Goal: Communication & Community: Connect with others

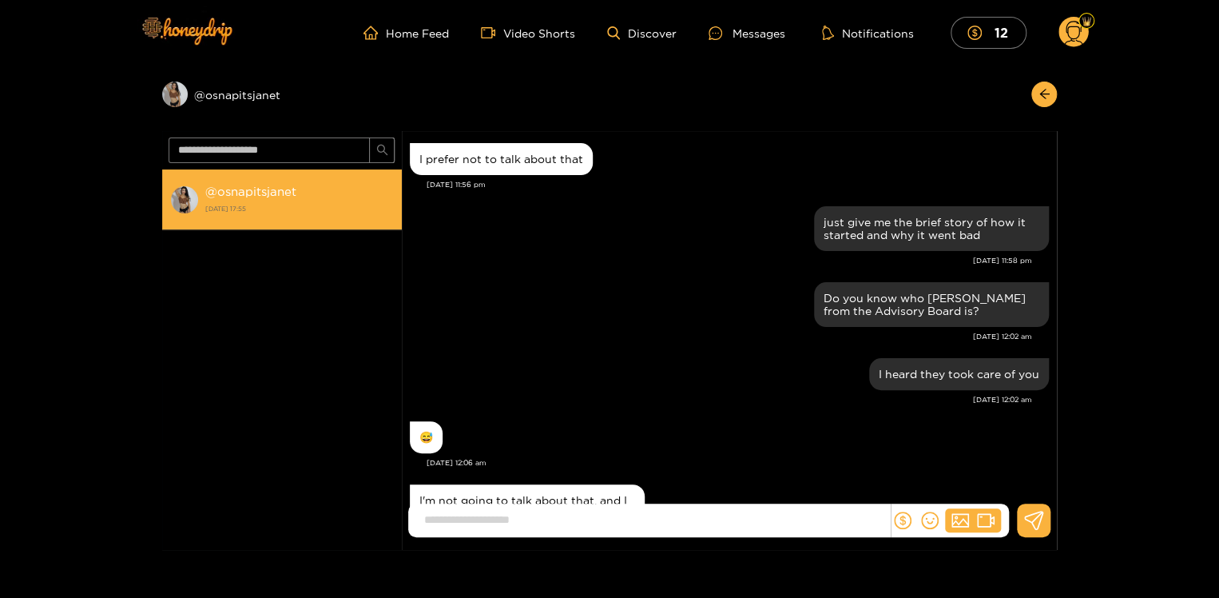
scroll to position [1536, 0]
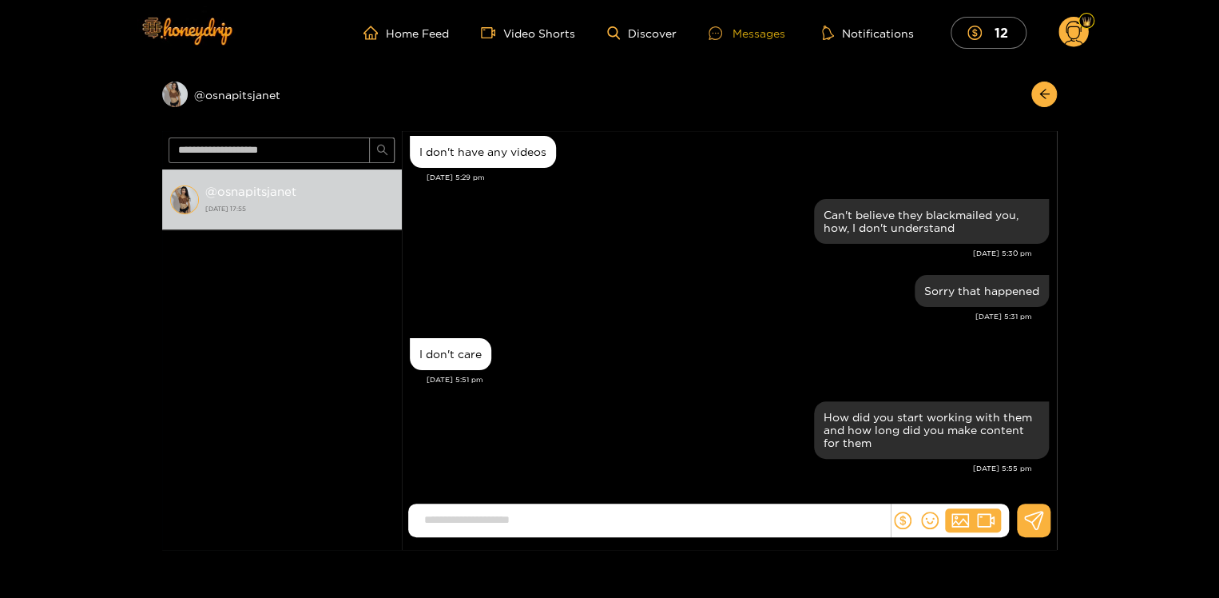
click at [764, 30] on div "Messages" at bounding box center [747, 33] width 77 height 18
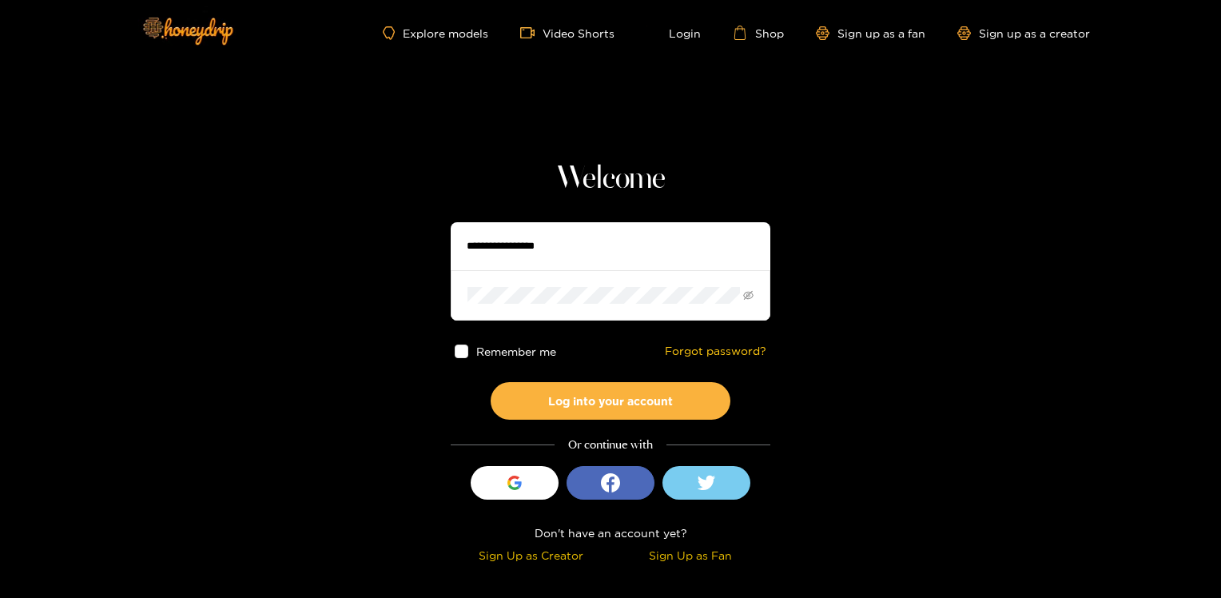
click at [629, 252] on input "text" at bounding box center [611, 246] width 320 height 48
type input "**********"
click at [491, 382] on button "Log into your account" at bounding box center [611, 401] width 240 height 38
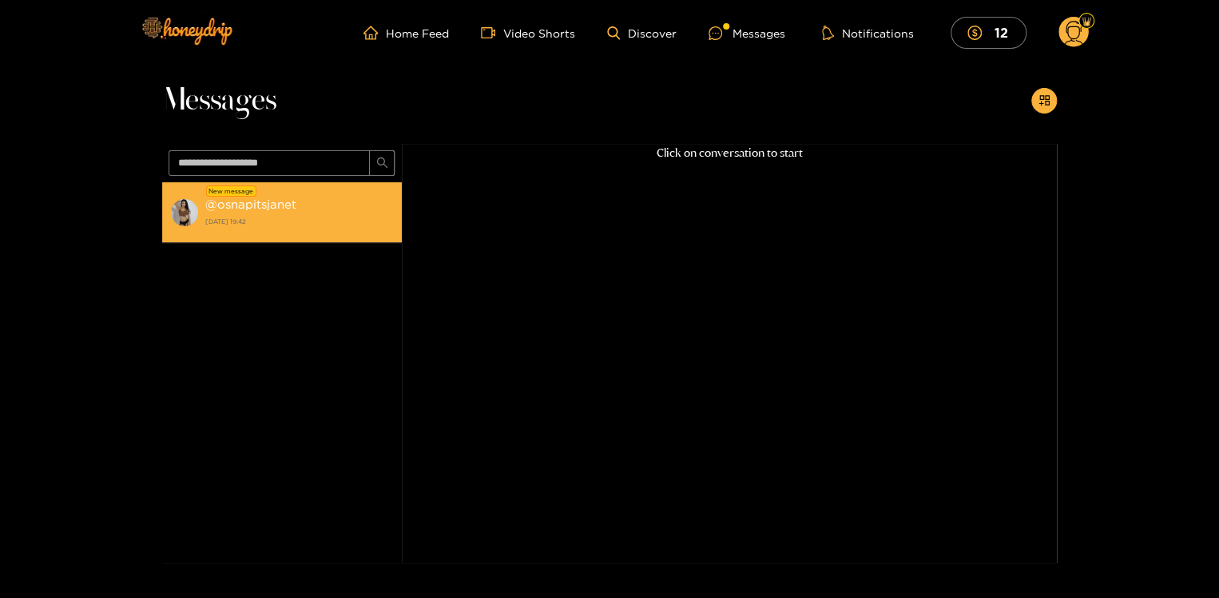
click at [240, 205] on strong "@ osnapitsjanet" at bounding box center [250, 204] width 91 height 14
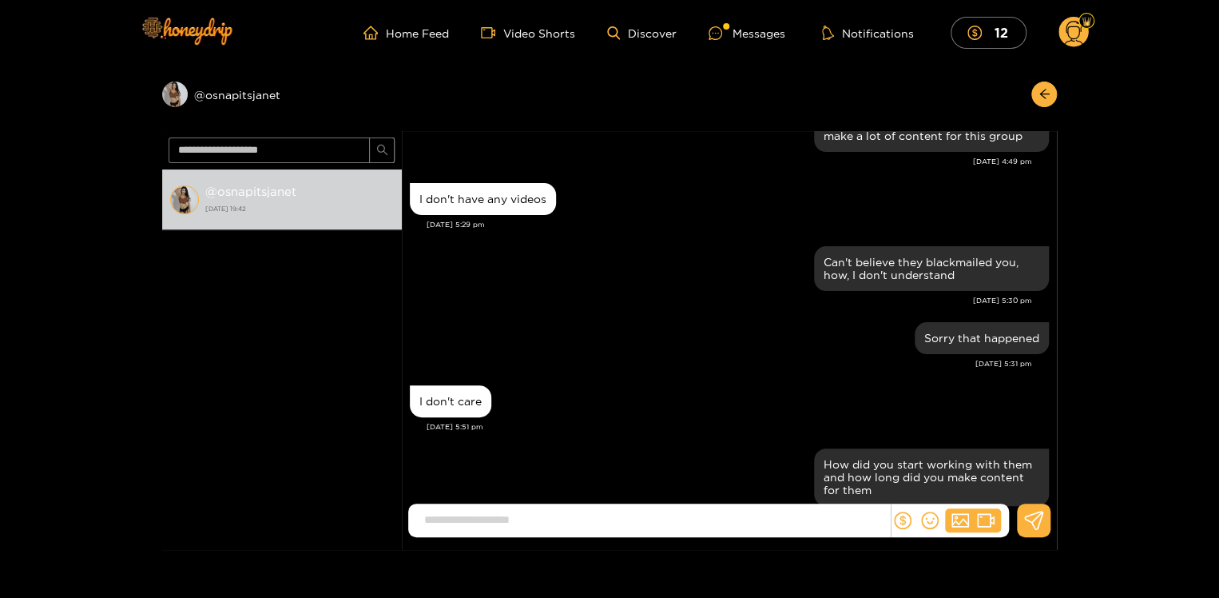
scroll to position [1096, 0]
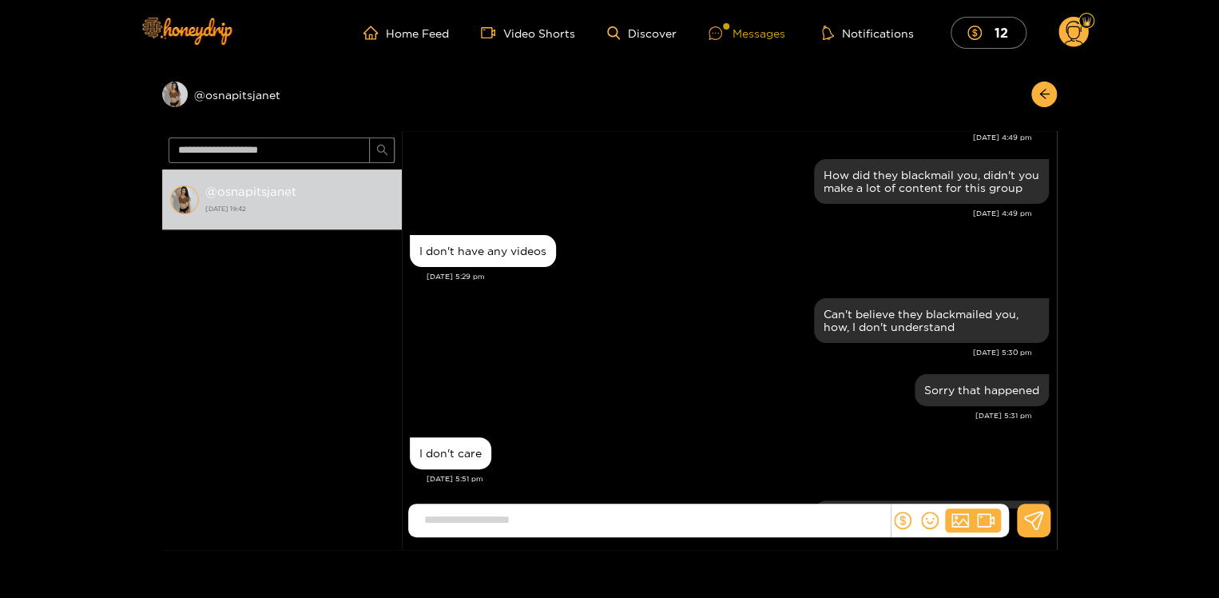
click at [764, 32] on div "Messages" at bounding box center [747, 33] width 77 height 18
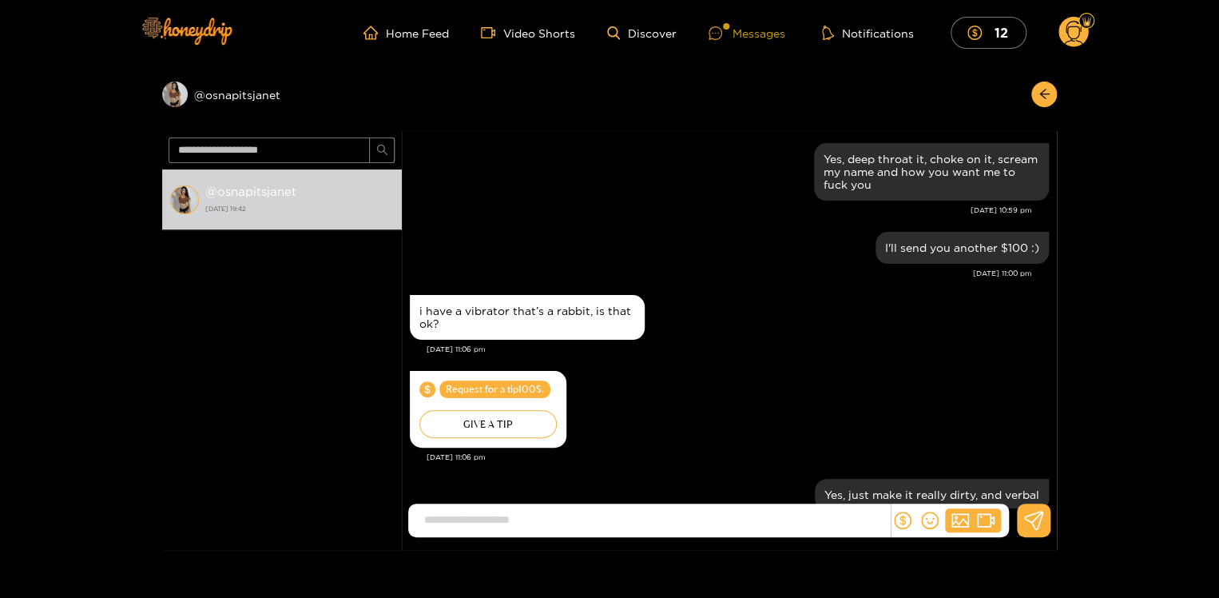
click at [746, 32] on div "Messages" at bounding box center [747, 33] width 77 height 18
